Goal: Navigation & Orientation: Find specific page/section

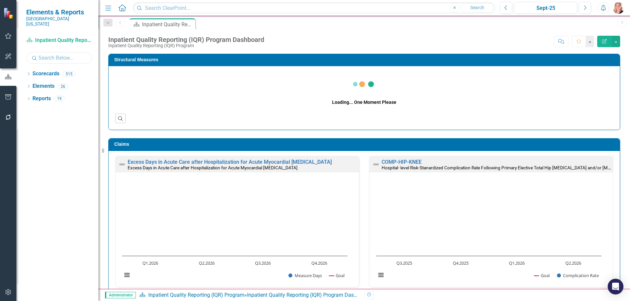
click at [43, 52] on input "text" at bounding box center [59, 57] width 66 height 11
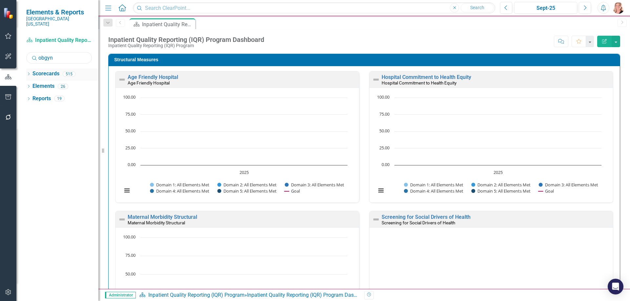
type input "obgyn"
click at [30, 73] on icon "Dropdown" at bounding box center [28, 75] width 5 height 4
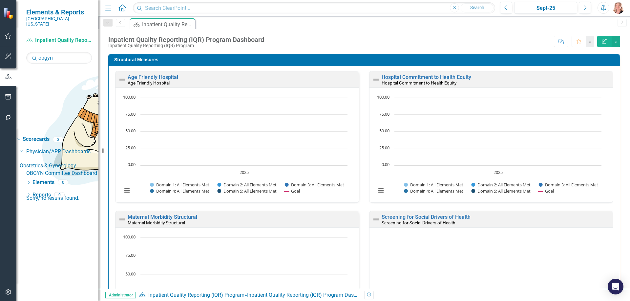
click at [61, 170] on link "OBGYN Committee Dashboard" at bounding box center [62, 174] width 72 height 8
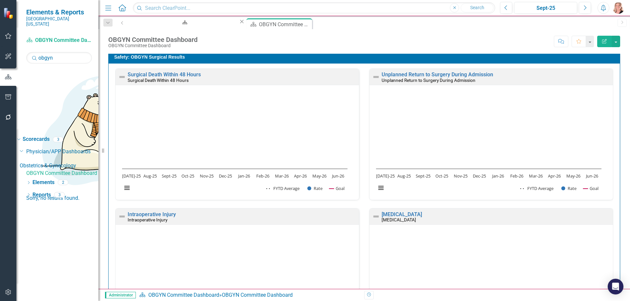
scroll to position [1672, 0]
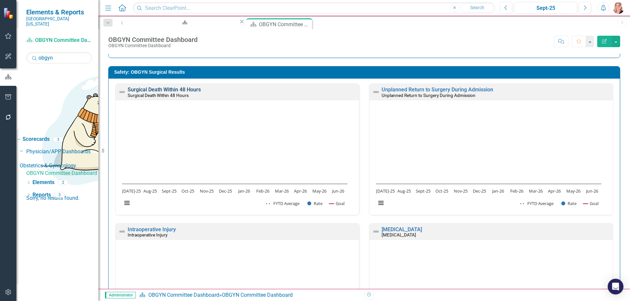
click at [196, 90] on link "Surgical Death Within 48 Hours" at bounding box center [164, 90] width 73 height 6
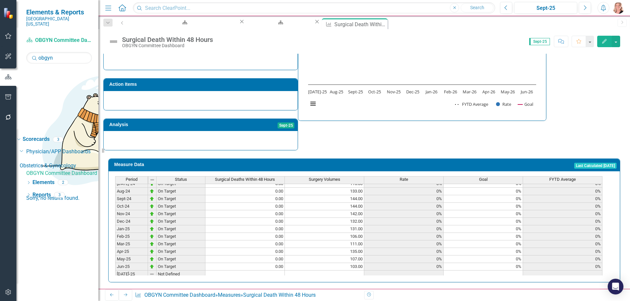
scroll to position [230, 0]
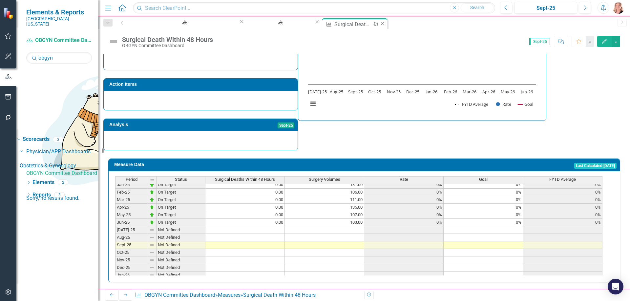
click at [379, 25] on icon "Close" at bounding box center [382, 23] width 7 height 5
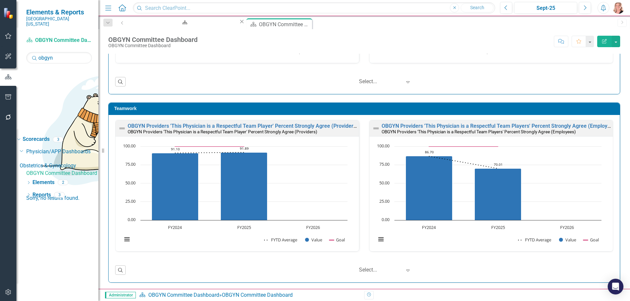
scroll to position [4446, 0]
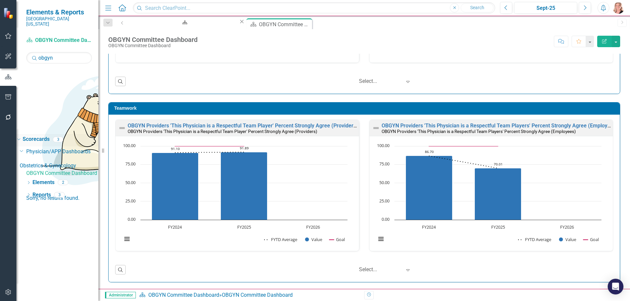
click at [49, 136] on link "Scorecards" at bounding box center [36, 140] width 27 height 8
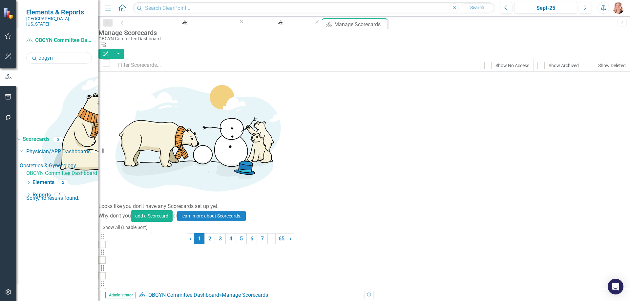
drag, startPoint x: 61, startPoint y: 54, endPoint x: 30, endPoint y: 60, distance: 31.6
click at [30, 60] on div "Scorecard OBGYN Committee Dashboard Search obgyn Sorry, no results found. Dropd…" at bounding box center [57, 168] width 82 height 266
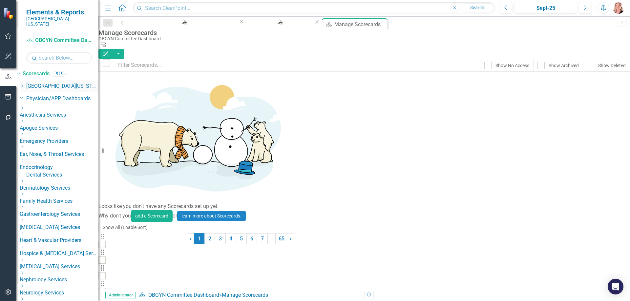
click at [25, 84] on icon "Dropdown" at bounding box center [22, 86] width 5 height 4
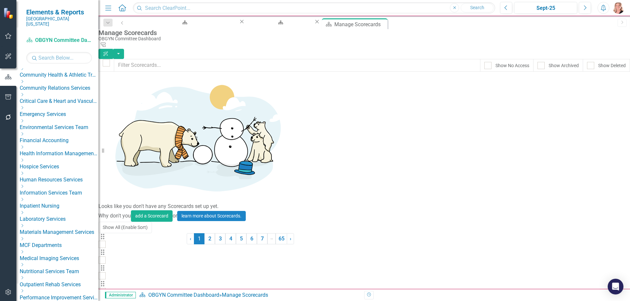
scroll to position [66, 0]
click at [25, 201] on icon "Dropdown" at bounding box center [22, 199] width 5 height 4
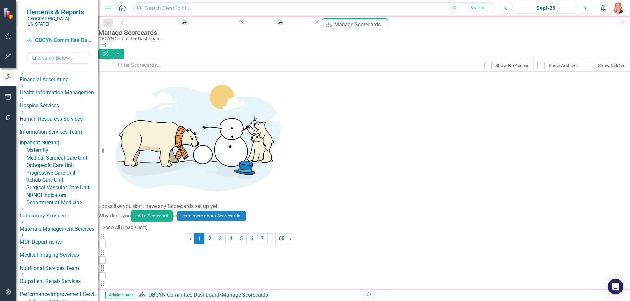
scroll to position [131, 0]
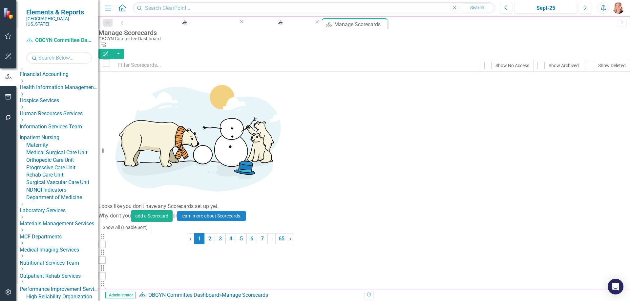
click at [63, 157] on link "Medical Surgical Care Unit" at bounding box center [62, 153] width 72 height 8
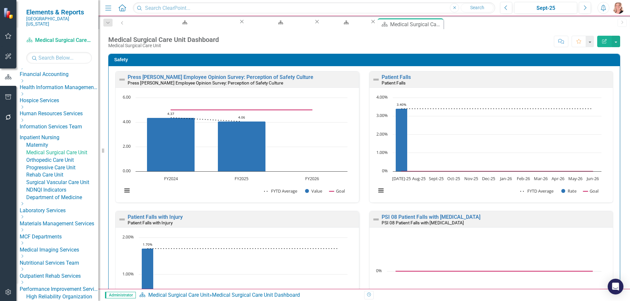
click at [370, 24] on icon "Close" at bounding box center [373, 21] width 7 height 5
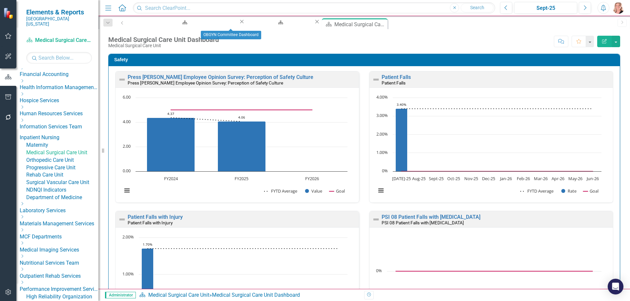
click at [314, 23] on icon "Close" at bounding box center [317, 21] width 7 height 5
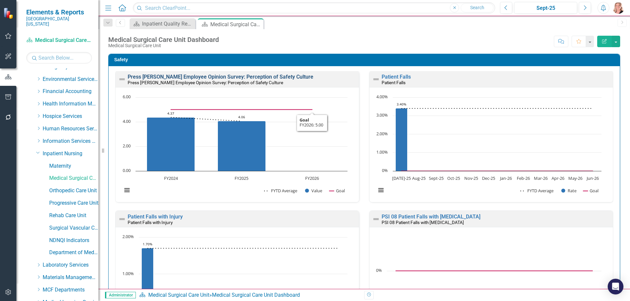
click at [281, 76] on link "Press [PERSON_NAME] Employee Opinion Survey: Perception of Safety Culture" at bounding box center [221, 77] width 186 height 6
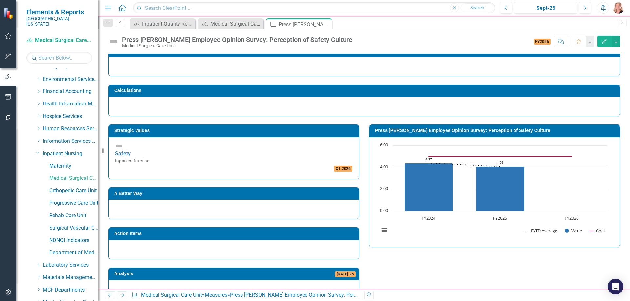
scroll to position [98, 0]
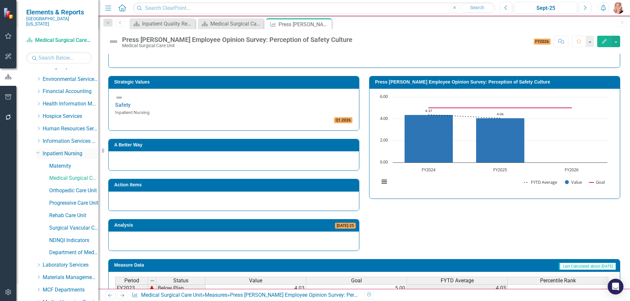
click at [37, 150] on icon "Dropdown" at bounding box center [38, 152] width 4 height 5
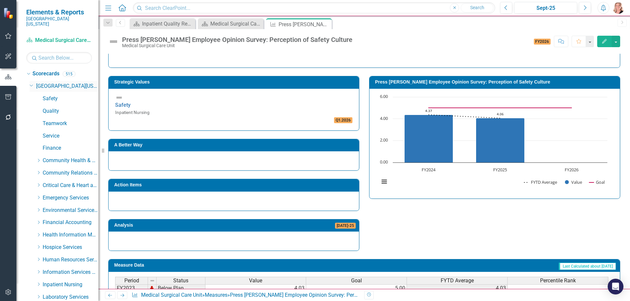
click at [31, 83] on icon "Dropdown" at bounding box center [32, 85] width 4 height 5
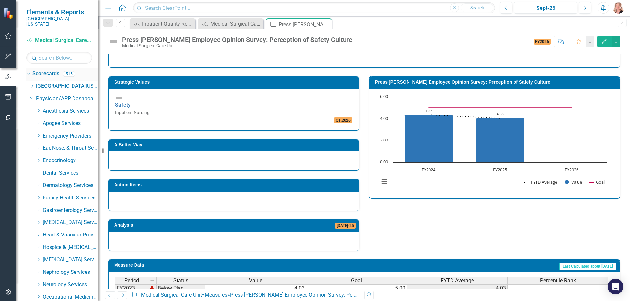
click at [30, 71] on div "Dropdown" at bounding box center [28, 73] width 6 height 5
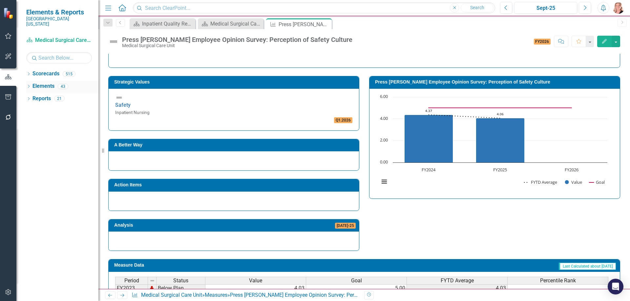
click at [40, 83] on link "Elements" at bounding box center [43, 87] width 22 height 8
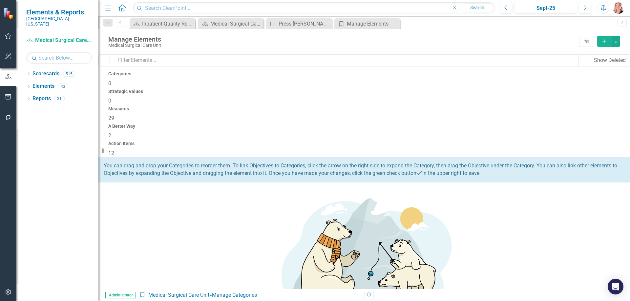
click at [114, 150] on span "12" at bounding box center [111, 153] width 6 height 6
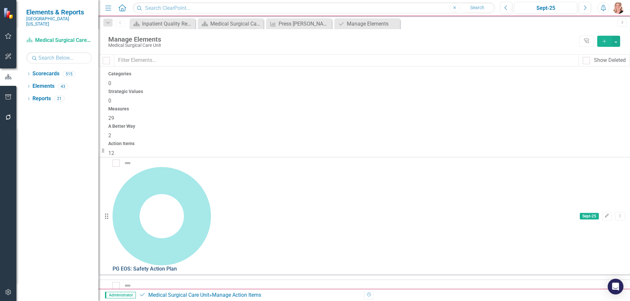
click at [177, 266] on link "PG EOS: Safety Action Plan" at bounding box center [144, 269] width 64 height 6
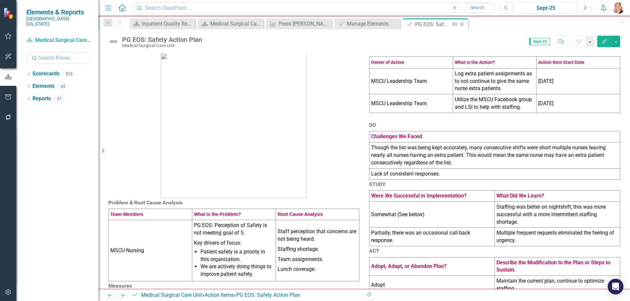
click at [462, 23] on icon "Close" at bounding box center [461, 24] width 7 height 5
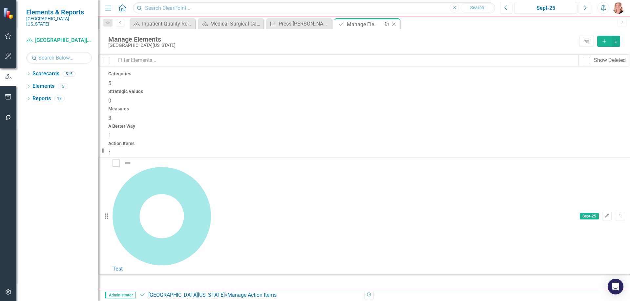
click at [395, 24] on icon "Close" at bounding box center [393, 24] width 7 height 5
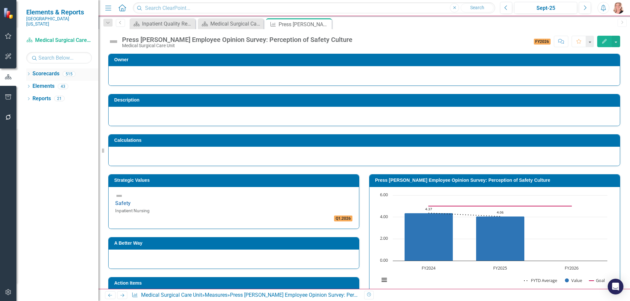
click at [28, 73] on icon "Dropdown" at bounding box center [28, 75] width 5 height 4
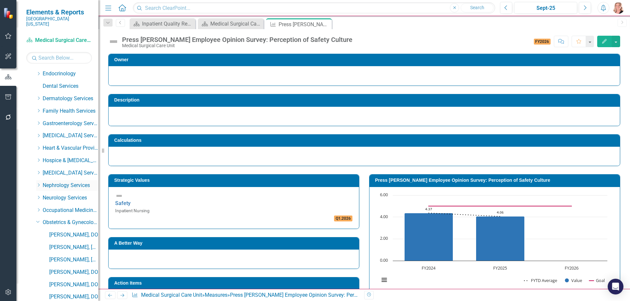
scroll to position [98, 0]
click at [37, 208] on icon "Dropdown" at bounding box center [38, 210] width 4 height 5
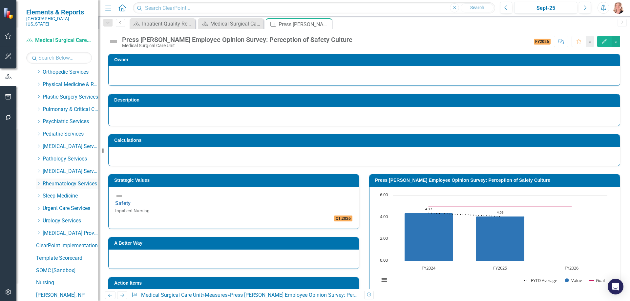
scroll to position [0, 0]
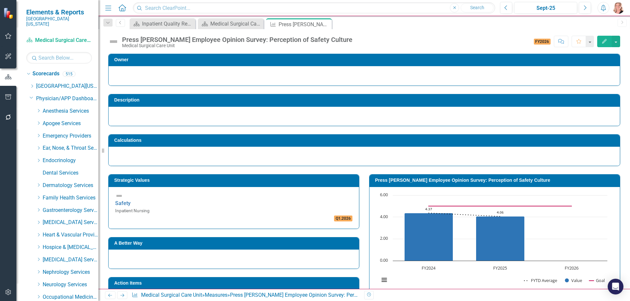
click at [31, 95] on icon "Dropdown" at bounding box center [32, 97] width 4 height 5
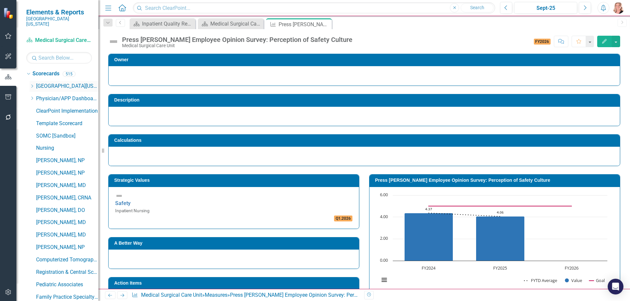
click at [32, 85] on icon at bounding box center [32, 86] width 2 height 3
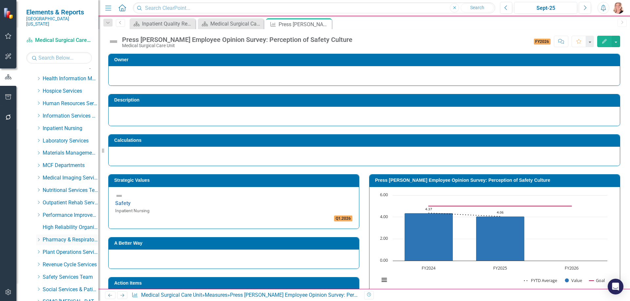
scroll to position [164, 0]
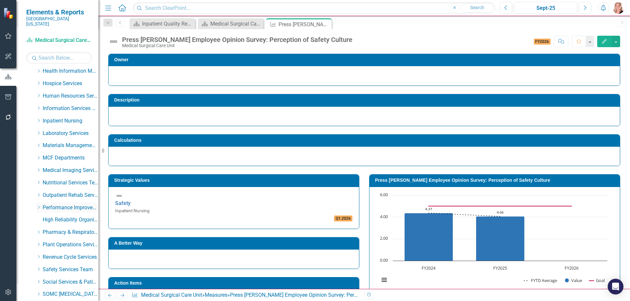
click at [39, 206] on icon "Dropdown" at bounding box center [38, 208] width 5 height 4
click at [58, 216] on link "Performance Improvement" at bounding box center [73, 220] width 49 height 8
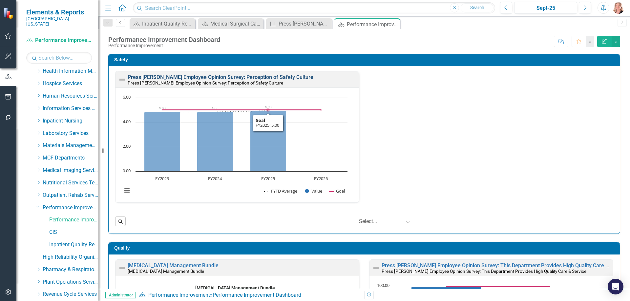
click at [272, 77] on link "Press [PERSON_NAME] Employee Opinion Survey: Perception of Safety Culture" at bounding box center [221, 77] width 186 height 6
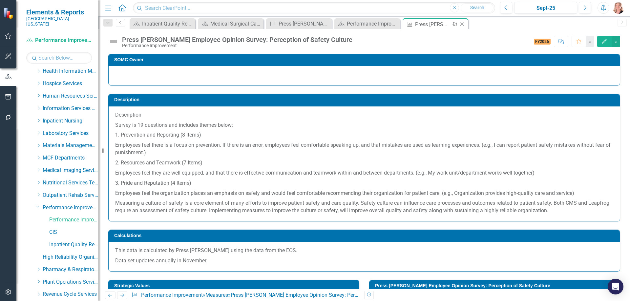
click at [463, 23] on icon "Close" at bounding box center [461, 24] width 7 height 5
